Goal: Transaction & Acquisition: Purchase product/service

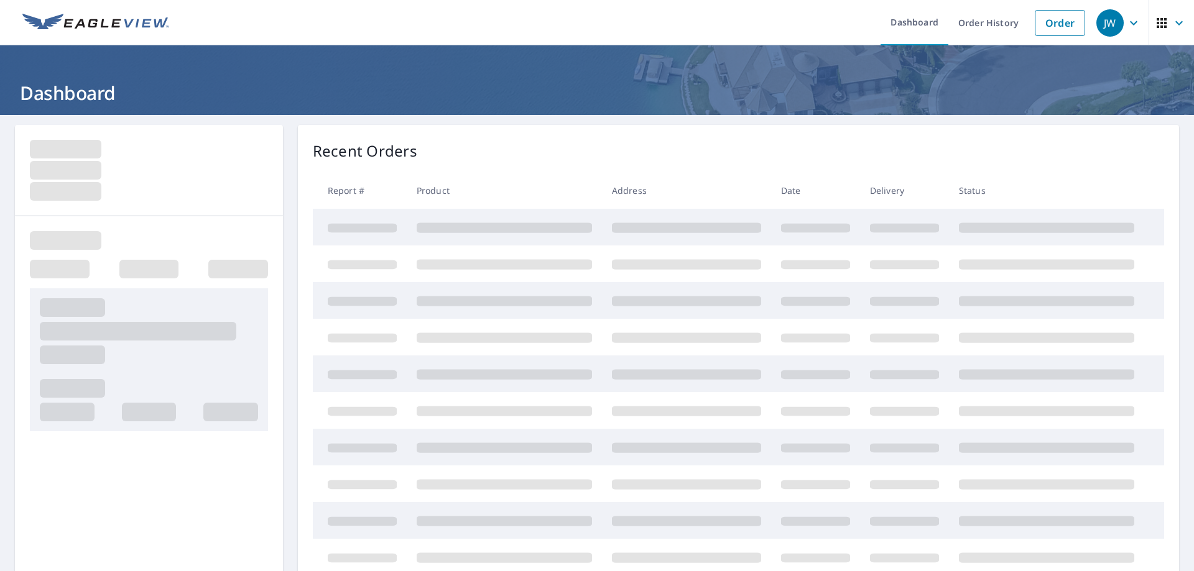
click at [1059, 22] on link "Order" at bounding box center [1060, 23] width 50 height 26
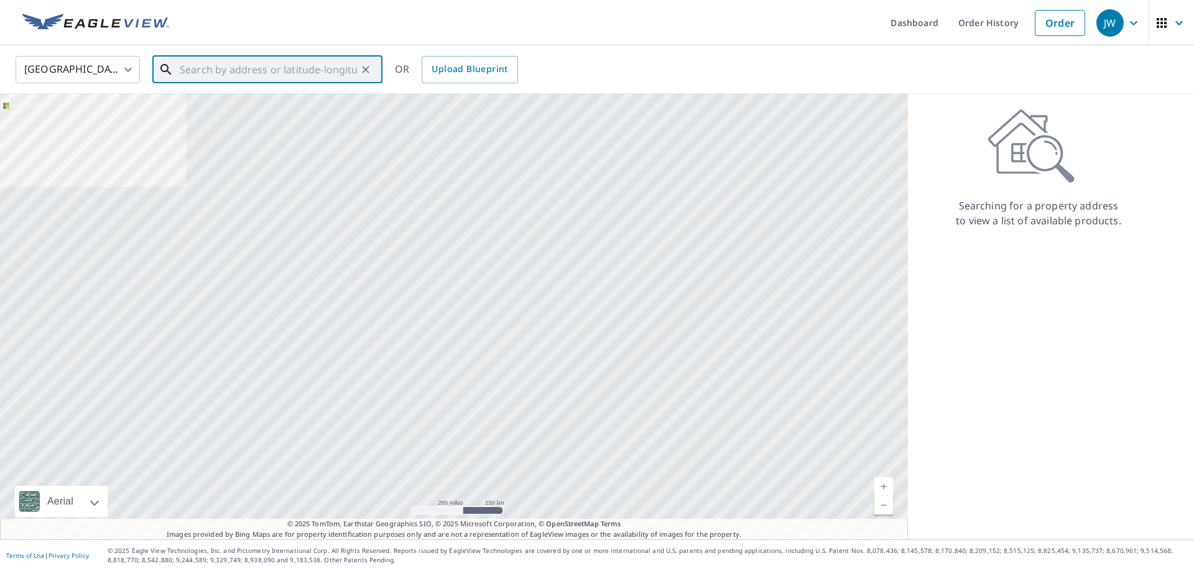
click at [255, 72] on input "text" at bounding box center [268, 69] width 177 height 35
paste input "[STREET_ADDRESS][PERSON_NAME]"
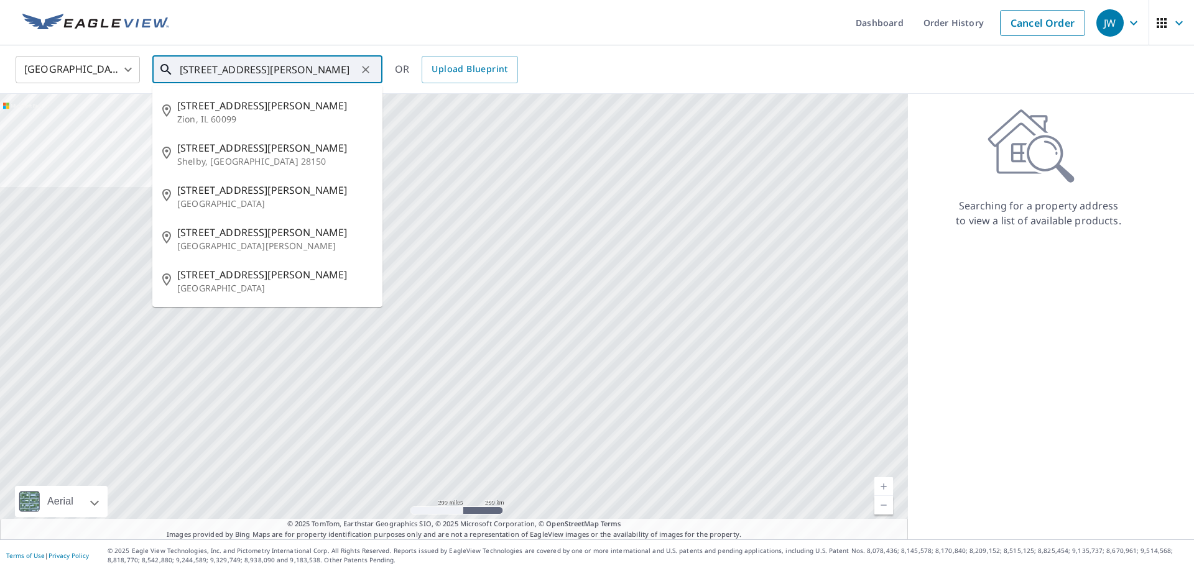
click at [304, 66] on input "[STREET_ADDRESS][PERSON_NAME]" at bounding box center [268, 69] width 177 height 35
click at [238, 282] on span "[STREET_ADDRESS][PERSON_NAME]" at bounding box center [274, 274] width 195 height 15
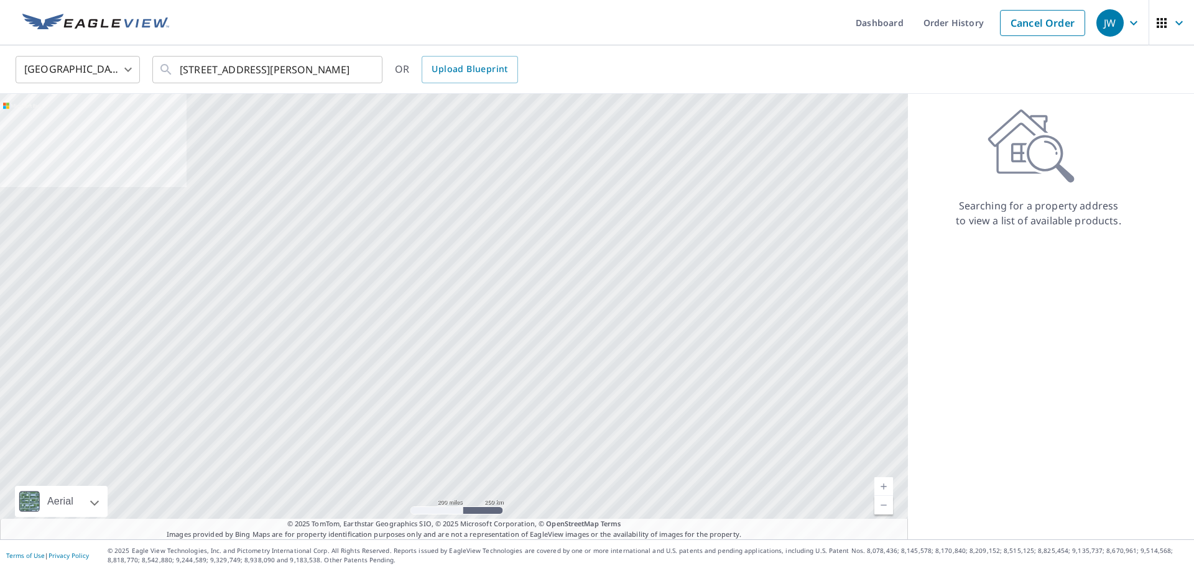
type input "[STREET_ADDRESS][PERSON_NAME][PERSON_NAME]"
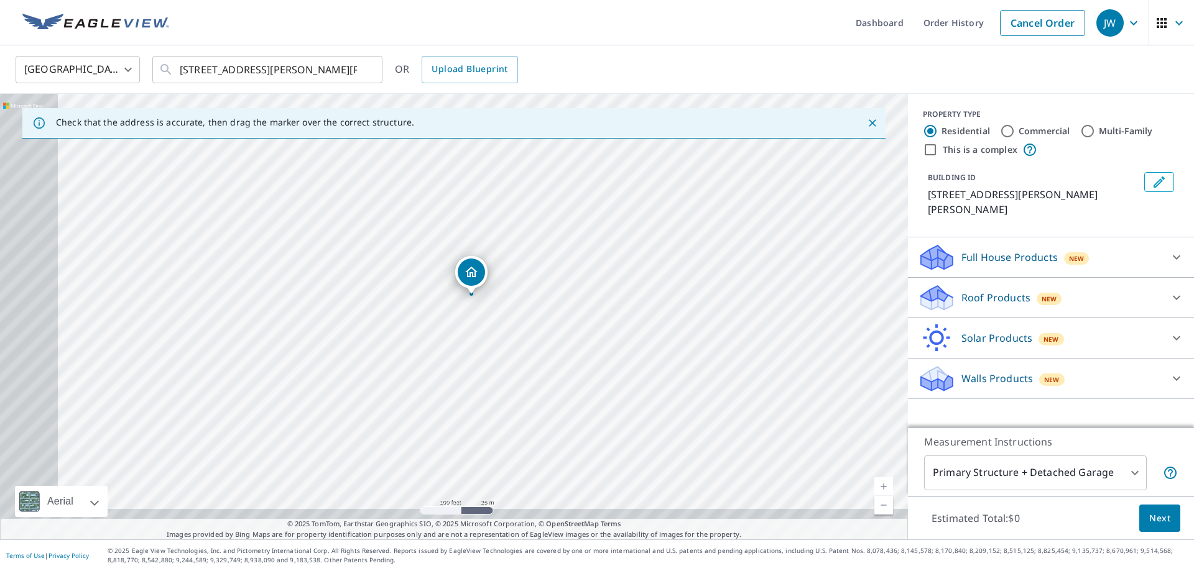
drag, startPoint x: 440, startPoint y: 303, endPoint x: 521, endPoint y: 263, distance: 90.1
click at [520, 264] on div "[STREET_ADDRESS][PERSON_NAME][PERSON_NAME]" at bounding box center [454, 317] width 908 height 446
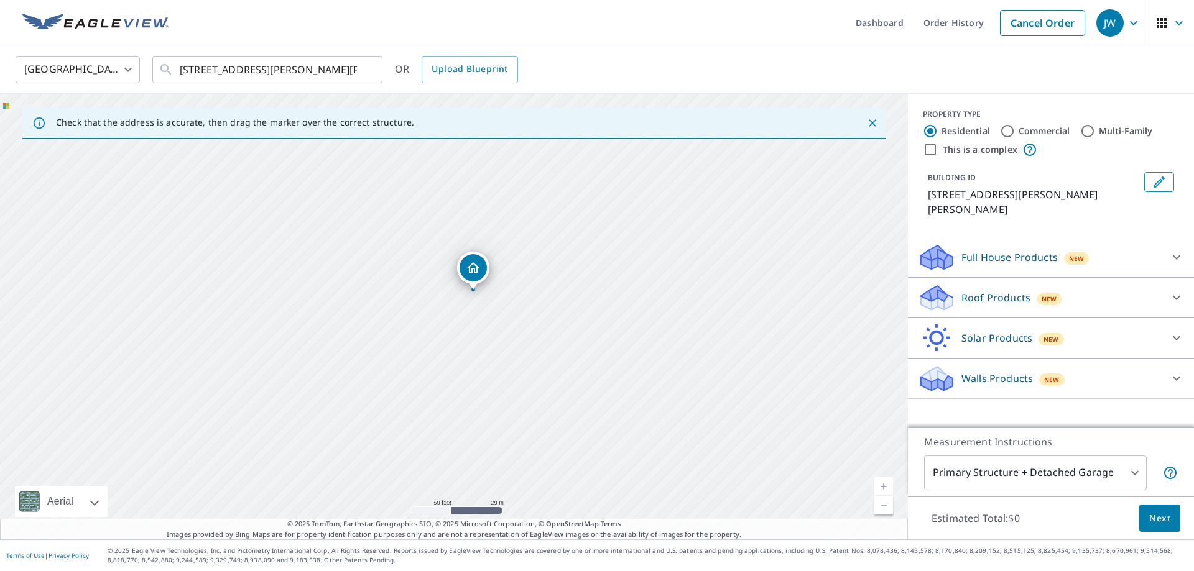
drag, startPoint x: 489, startPoint y: 274, endPoint x: 520, endPoint y: 258, distance: 34.8
click at [520, 258] on div "[STREET_ADDRESS][PERSON_NAME][PERSON_NAME]" at bounding box center [454, 317] width 908 height 446
click at [478, 264] on div "[STREET_ADDRESS][PERSON_NAME][PERSON_NAME]" at bounding box center [454, 317] width 908 height 446
click at [1122, 298] on div "Roof Products New" at bounding box center [1040, 298] width 244 height 29
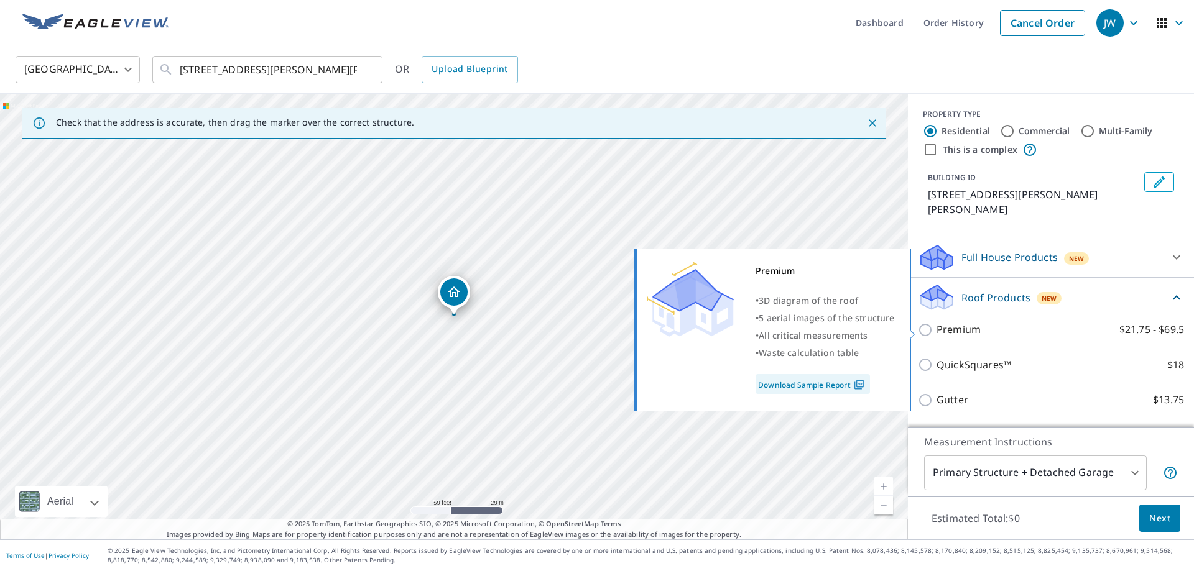
click at [937, 331] on p "Premium" at bounding box center [958, 330] width 44 height 16
click at [936, 331] on input "Premium $21.75 - $69.5" at bounding box center [927, 330] width 19 height 15
checkbox input "true"
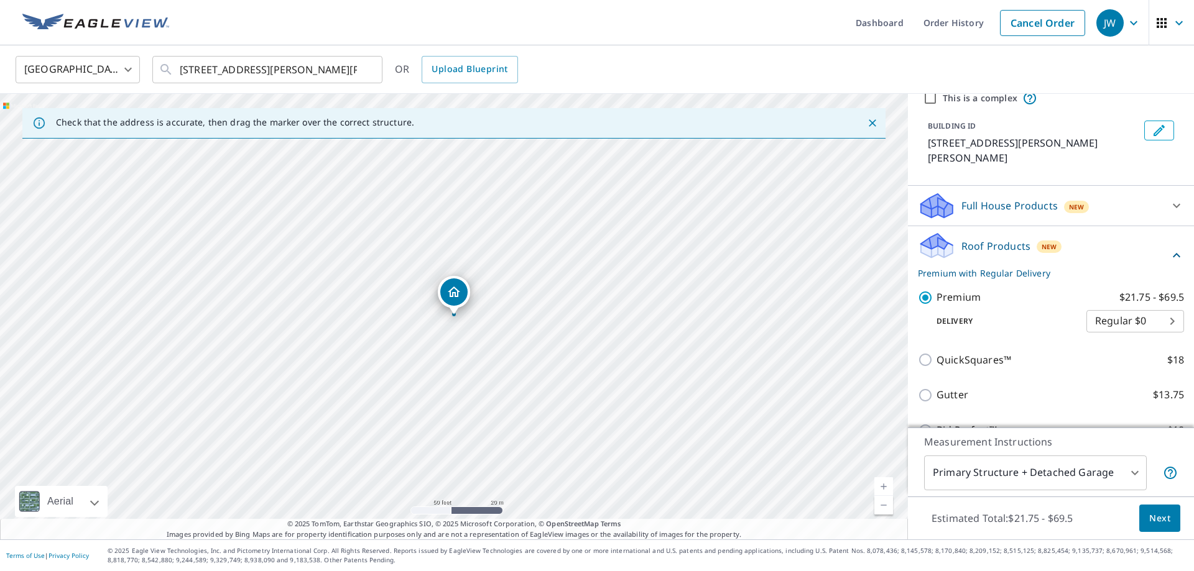
scroll to position [82, 0]
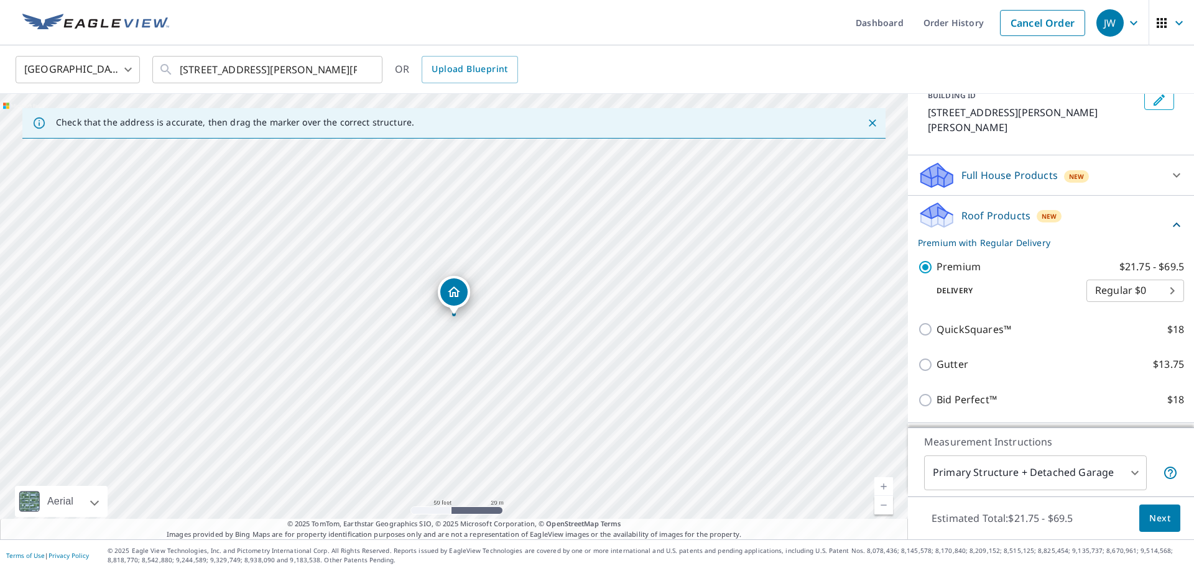
click at [1158, 519] on span "Next" at bounding box center [1159, 519] width 21 height 16
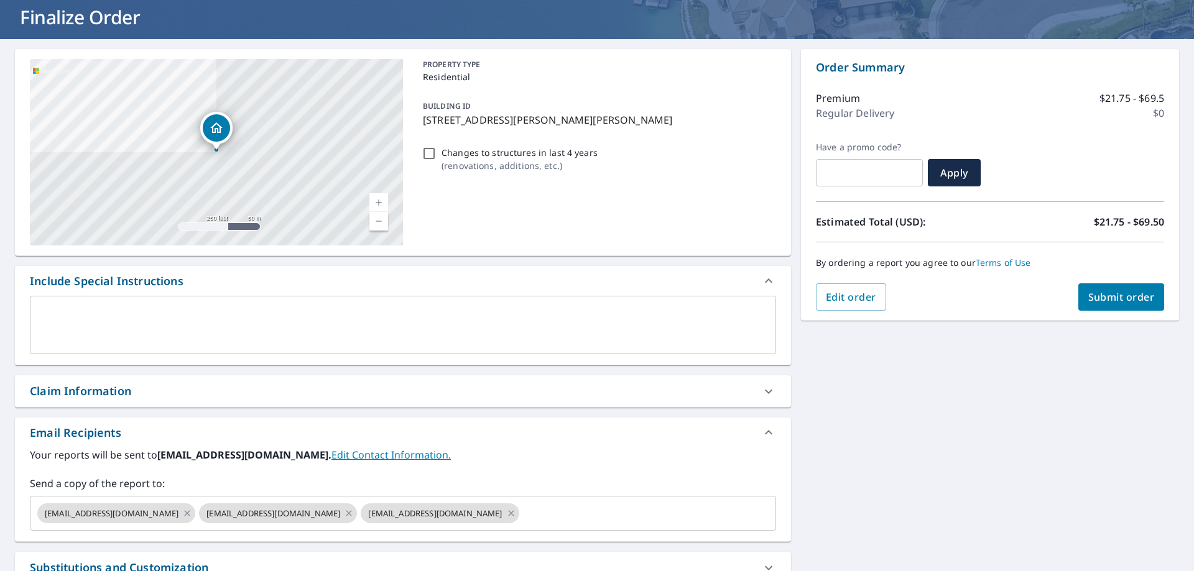
scroll to position [164, 0]
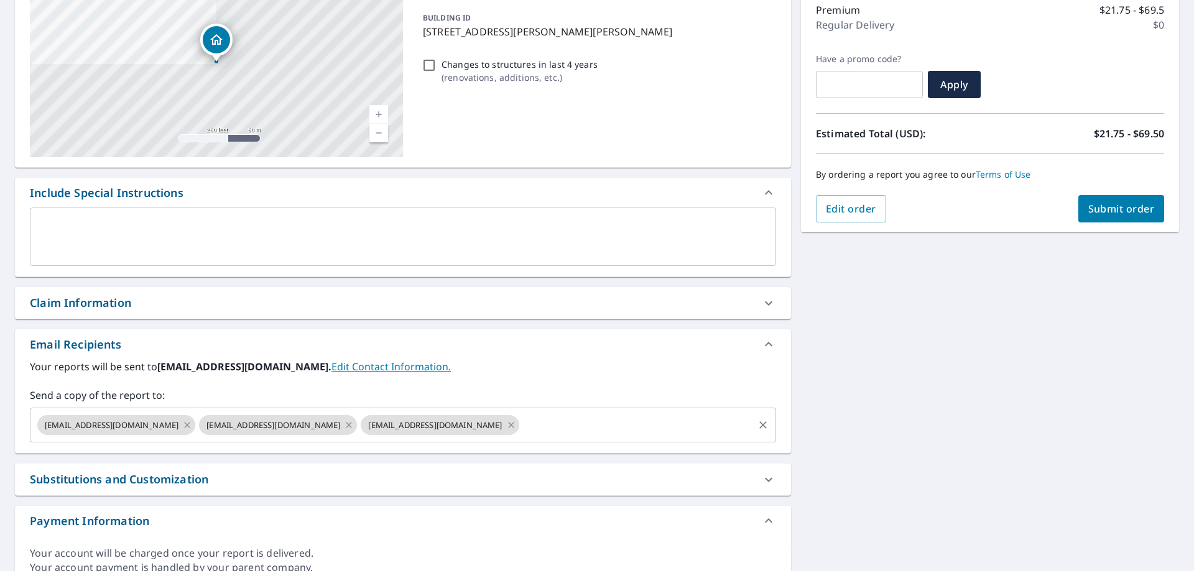
click at [521, 423] on input "text" at bounding box center [636, 425] width 231 height 24
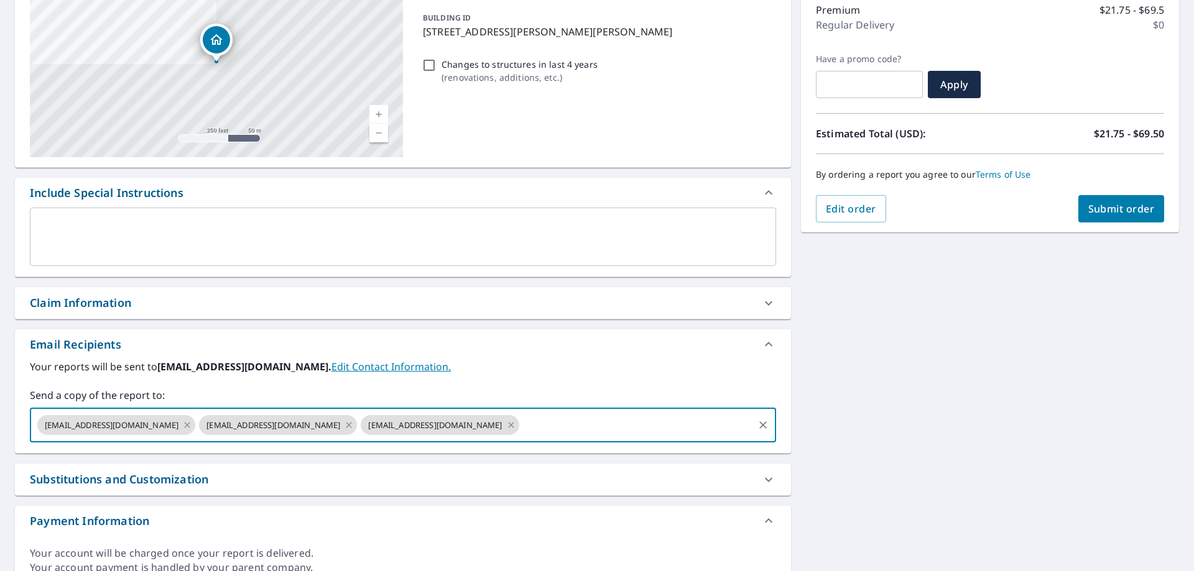
paste input "[EMAIL_ADDRESS][DOMAIN_NAME]"
type input "[EMAIL_ADDRESS][DOMAIN_NAME]"
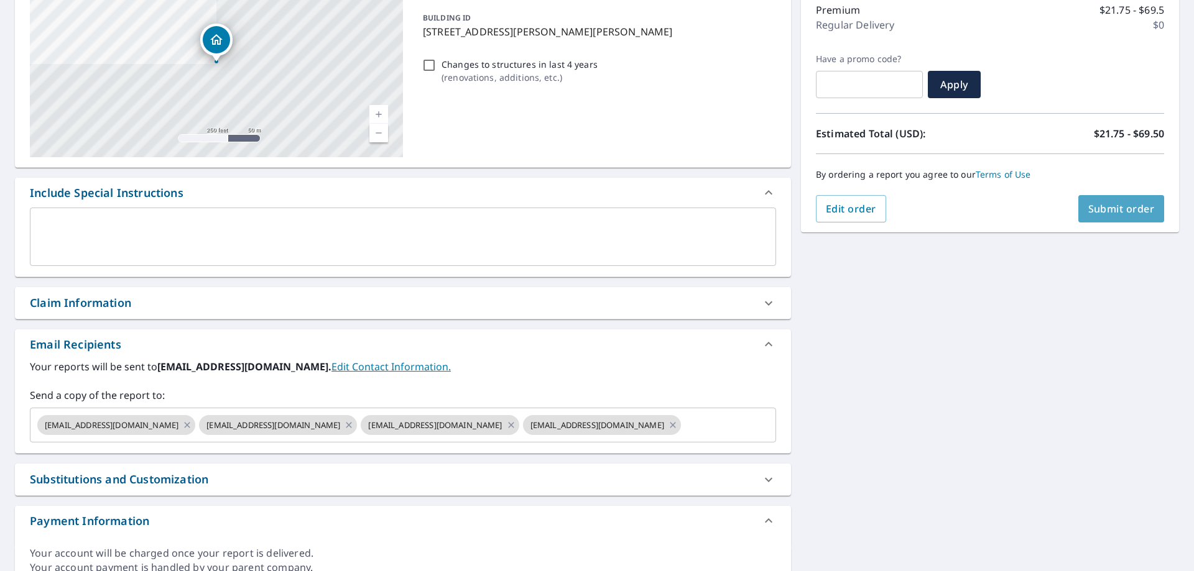
click at [1124, 210] on span "Submit order" at bounding box center [1121, 209] width 67 height 14
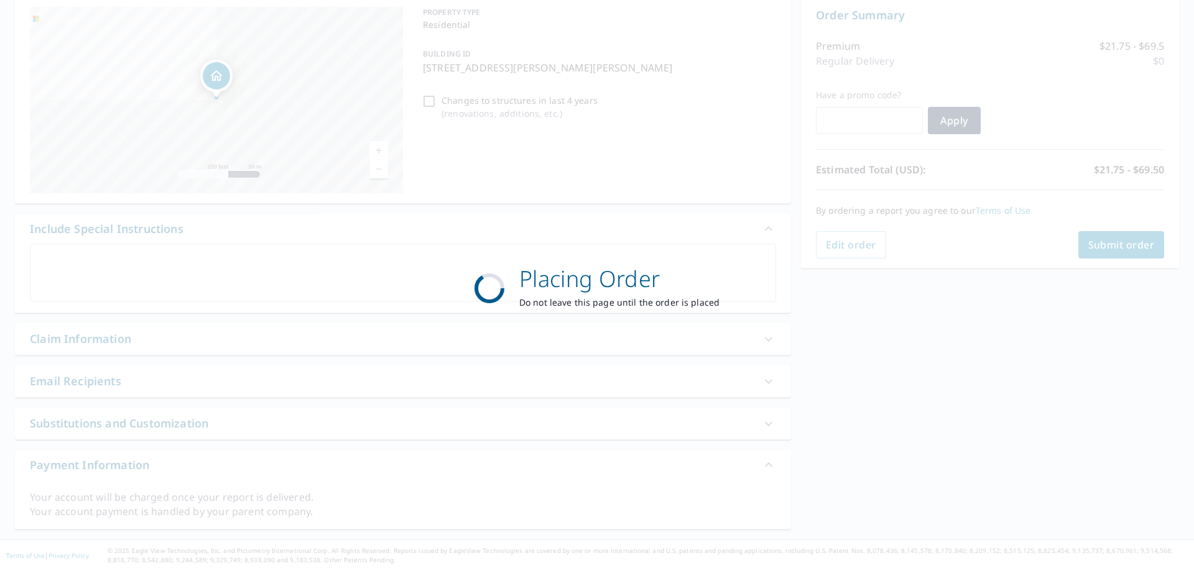
scroll to position [128, 0]
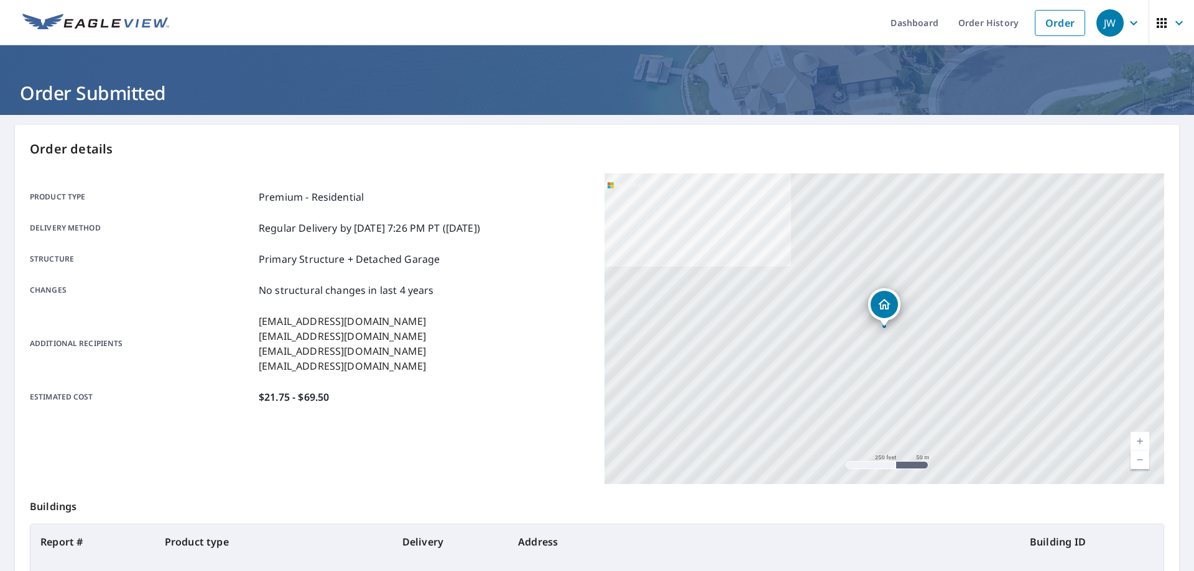
drag, startPoint x: 1130, startPoint y: 21, endPoint x: 1124, endPoint y: 39, distance: 19.3
click at [1131, 21] on icon "button" at bounding box center [1133, 23] width 15 height 15
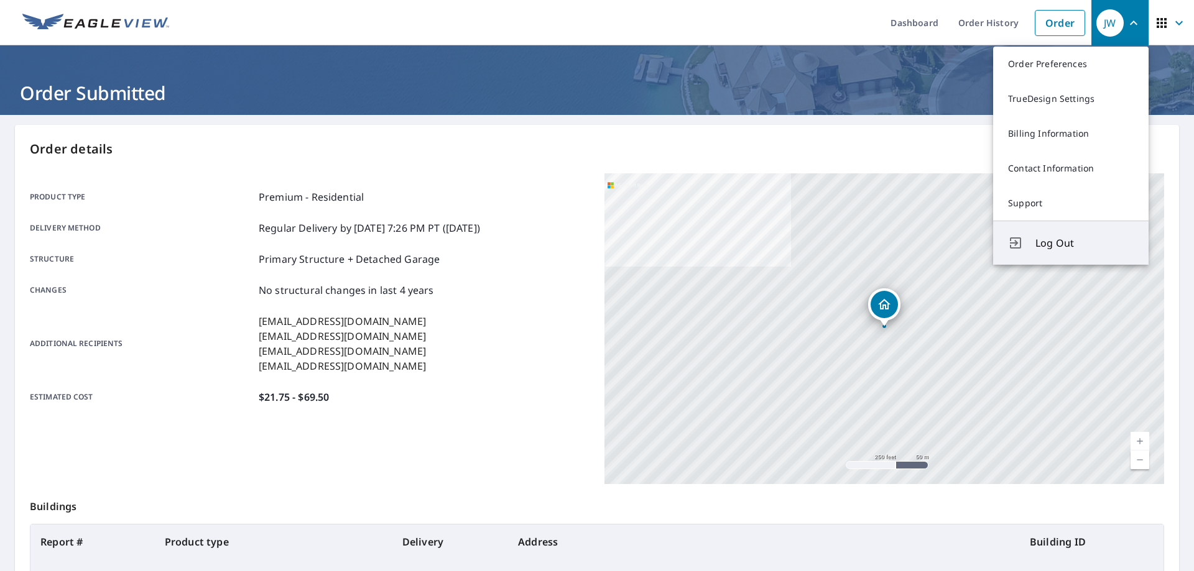
click at [1057, 244] on span "Log Out" at bounding box center [1084, 243] width 98 height 15
